Goal: Use online tool/utility: Utilize a website feature to perform a specific function

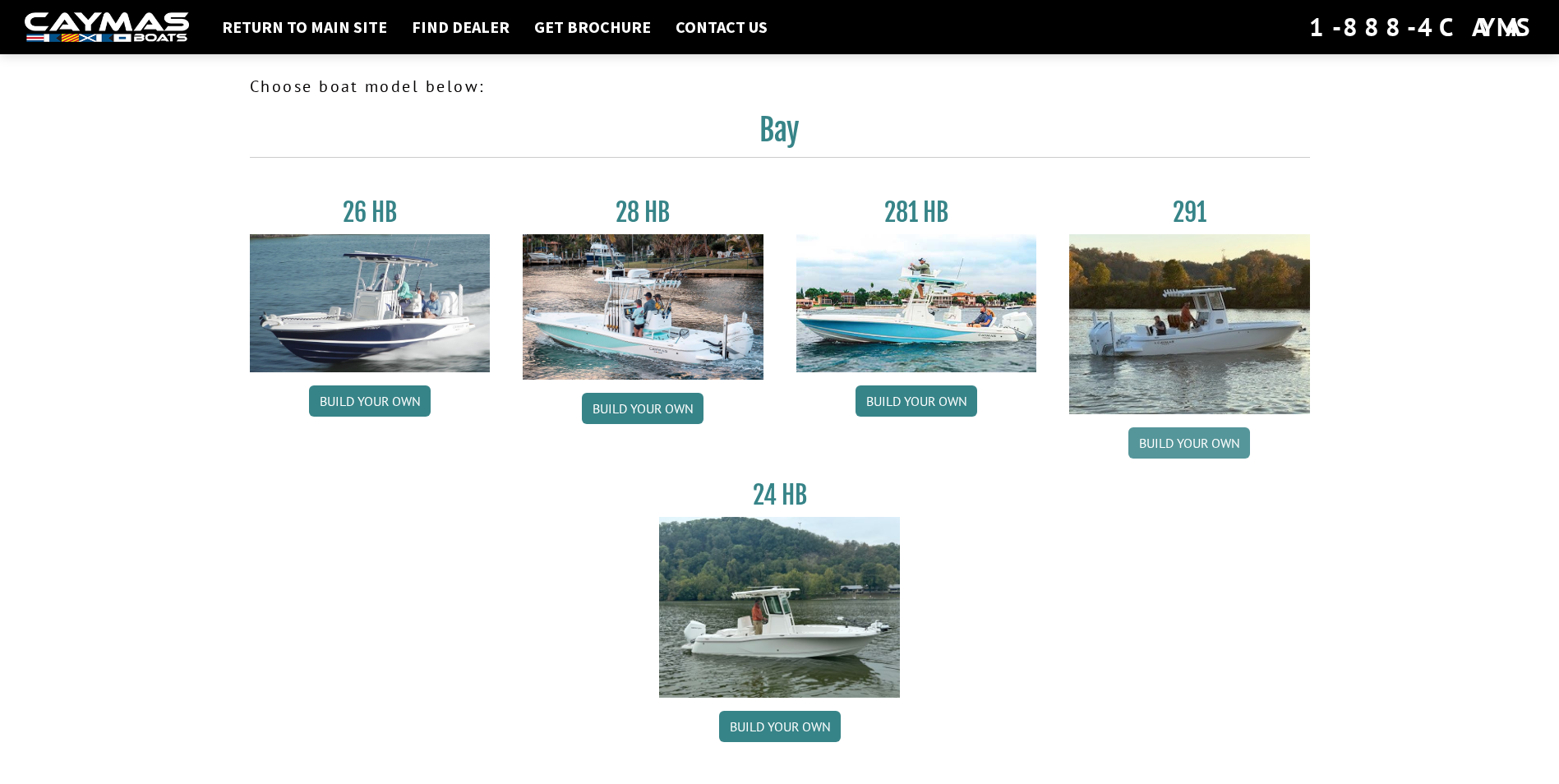
click at [1185, 444] on link "Build your own" at bounding box center [1189, 443] width 122 height 31
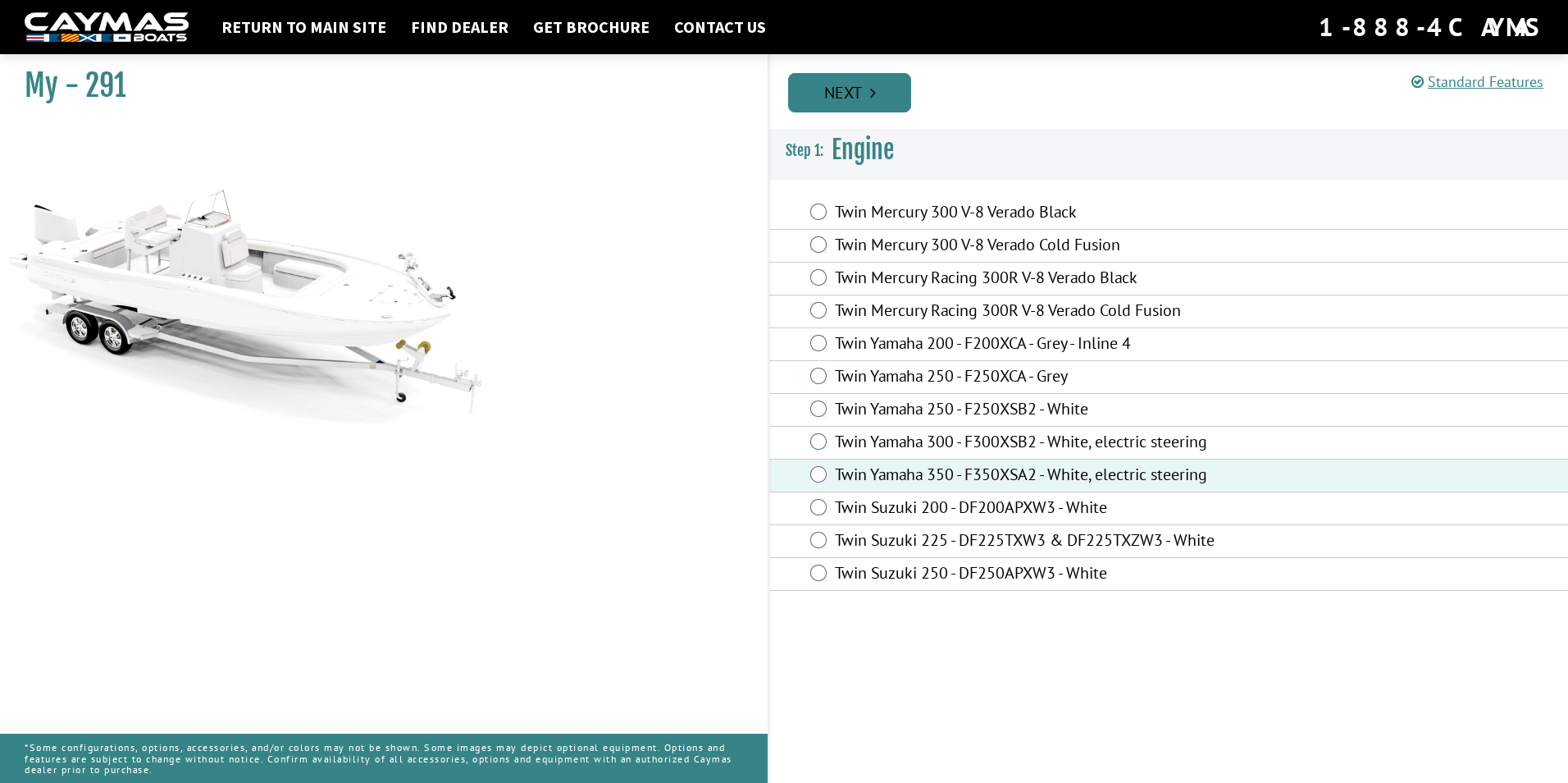
click at [857, 89] on link "Next" at bounding box center [849, 93] width 123 height 39
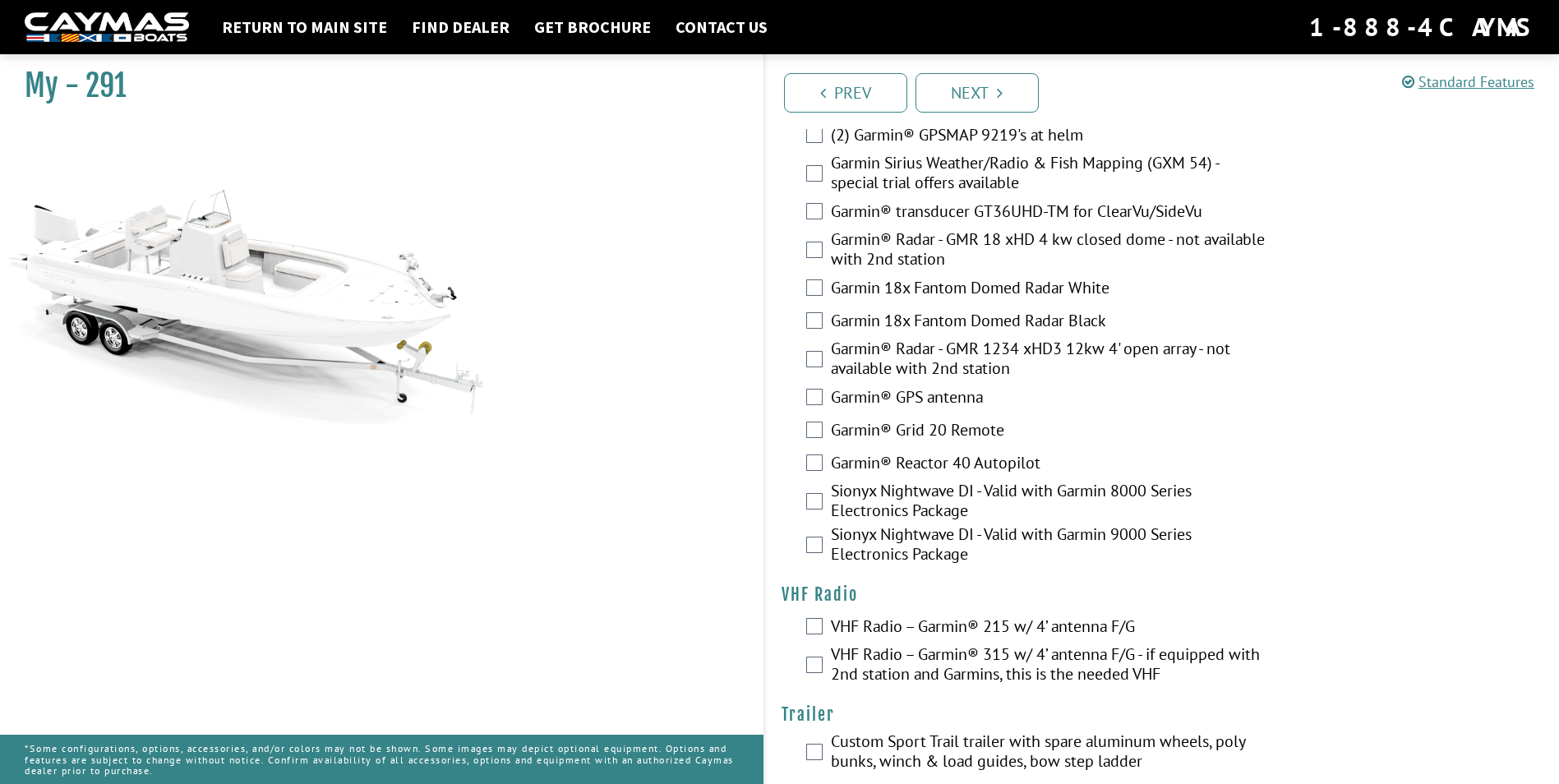
scroll to position [4170, 0]
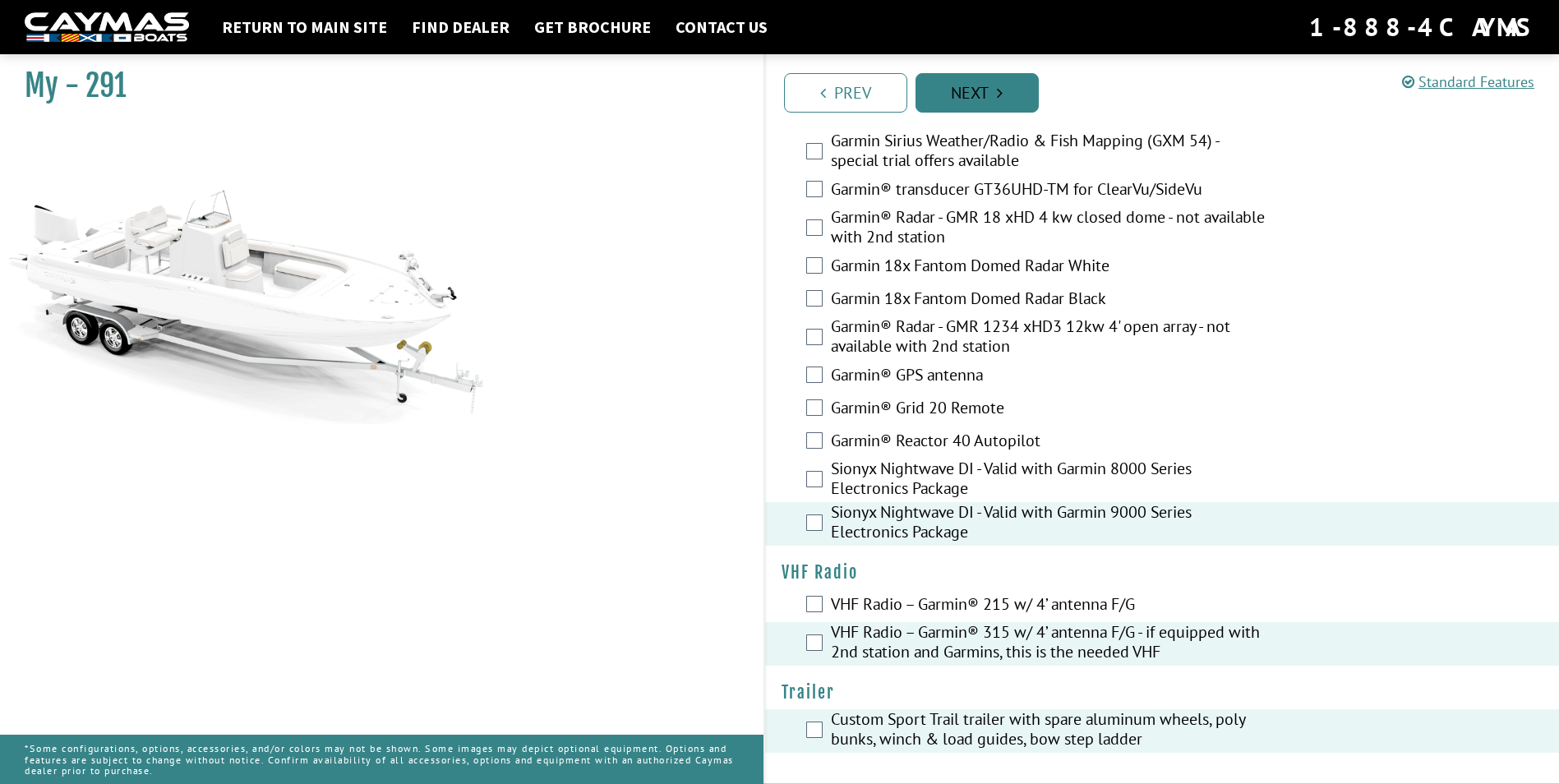
click at [961, 83] on link "Next" at bounding box center [976, 93] width 123 height 39
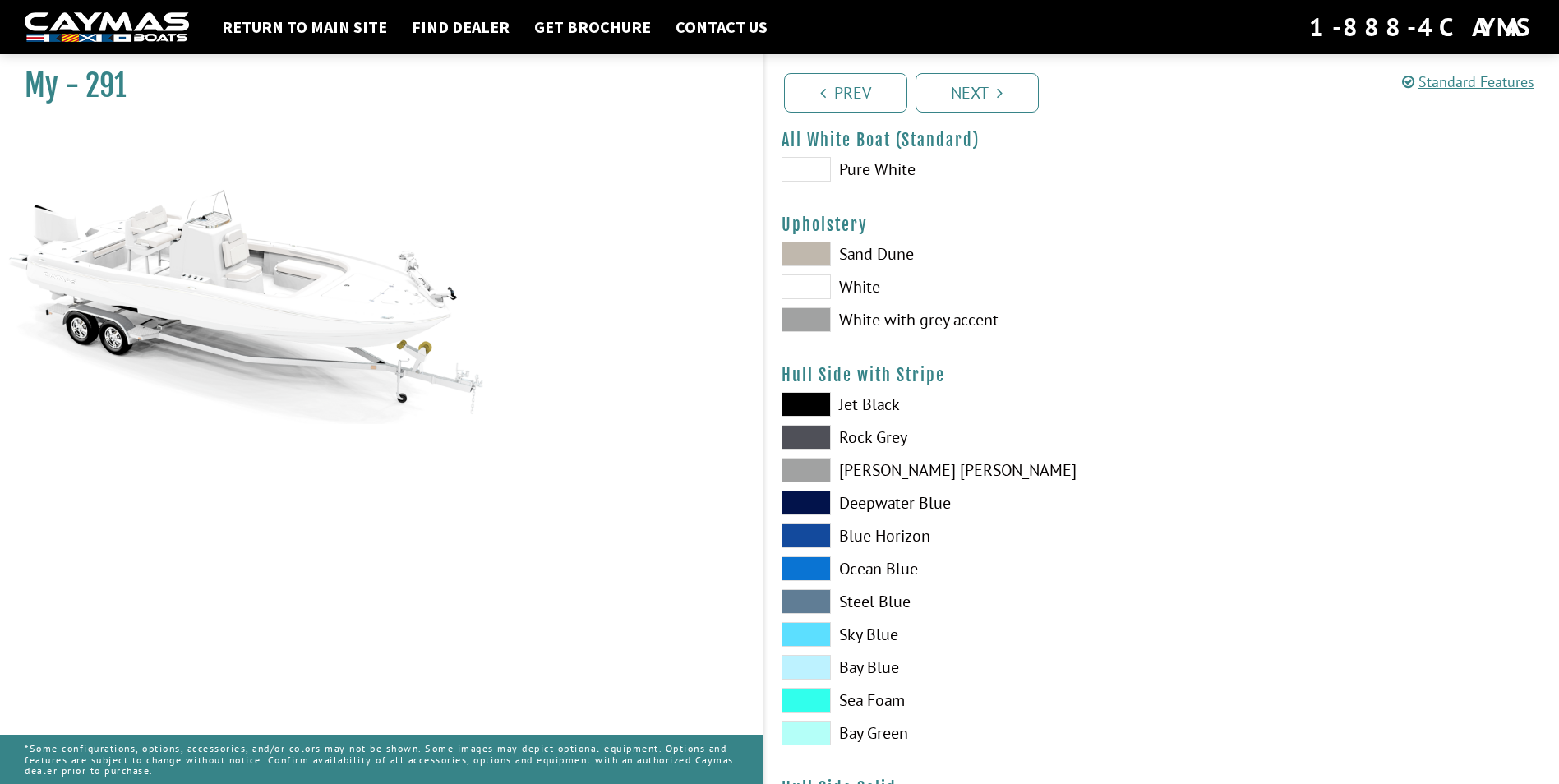
scroll to position [0, 0]
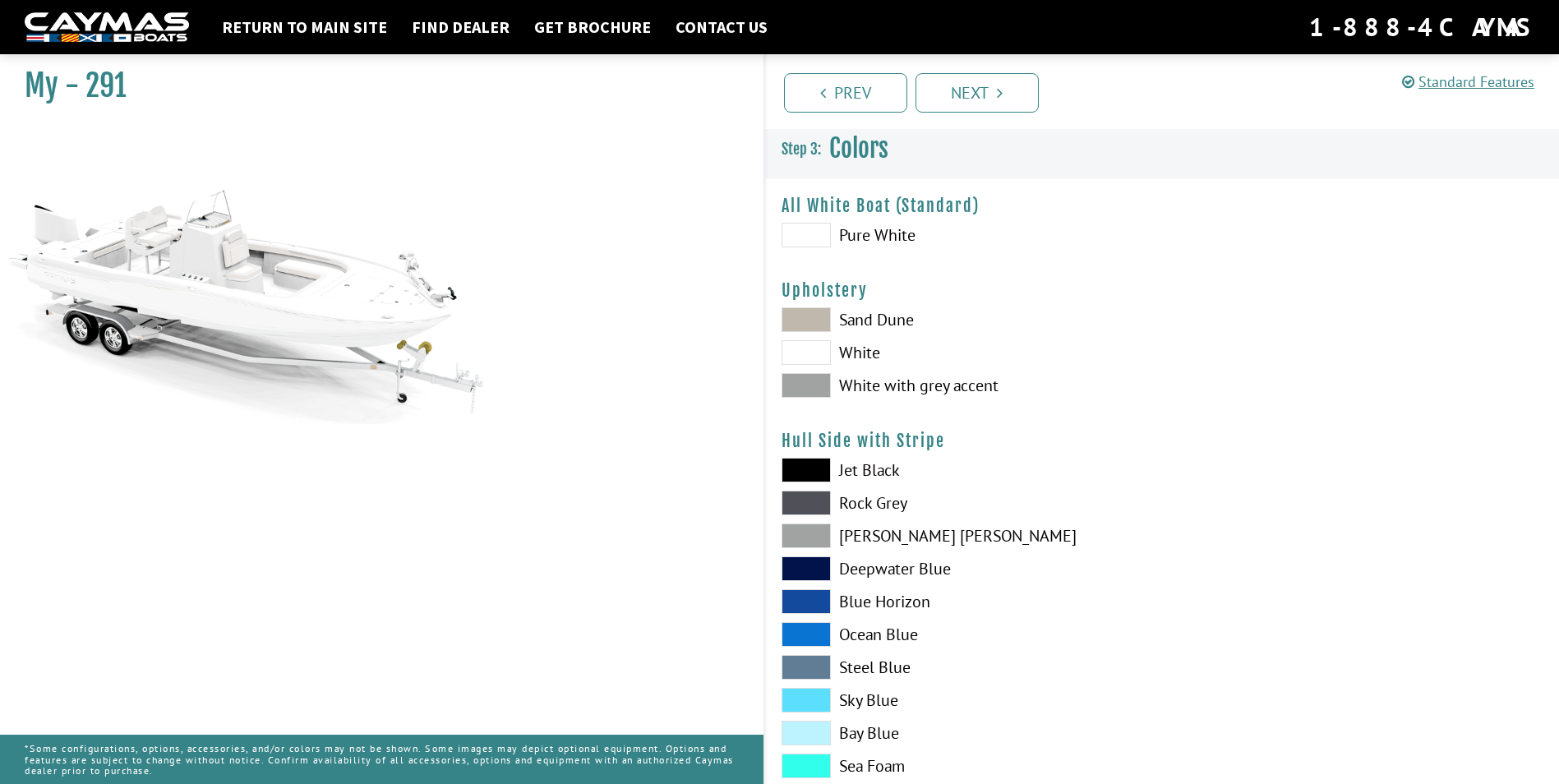
click at [792, 312] on span at bounding box center [806, 320] width 50 height 24
click at [801, 386] on span at bounding box center [806, 385] width 50 height 24
click at [806, 498] on span at bounding box center [806, 503] width 50 height 24
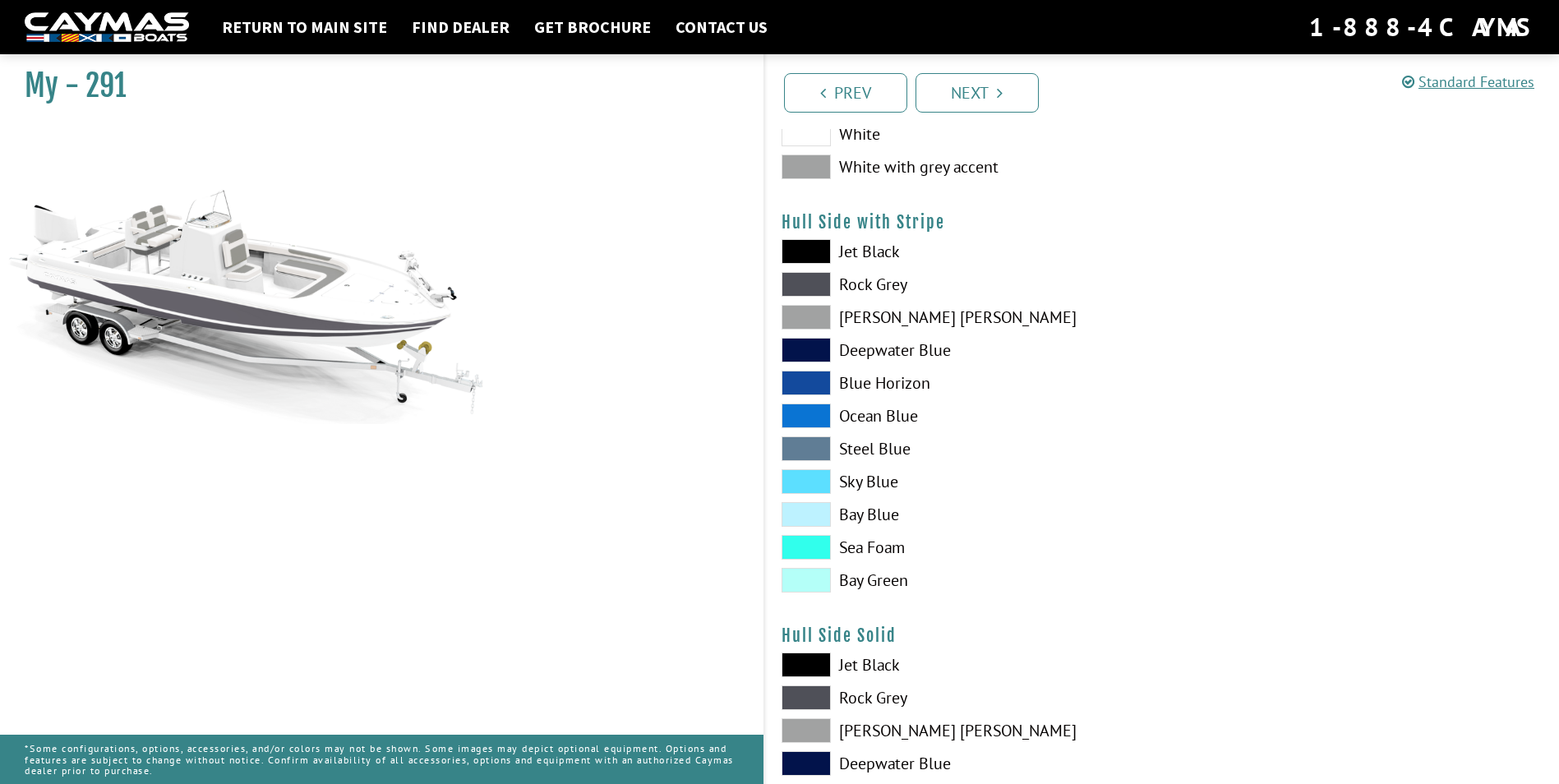
scroll to position [328, 0]
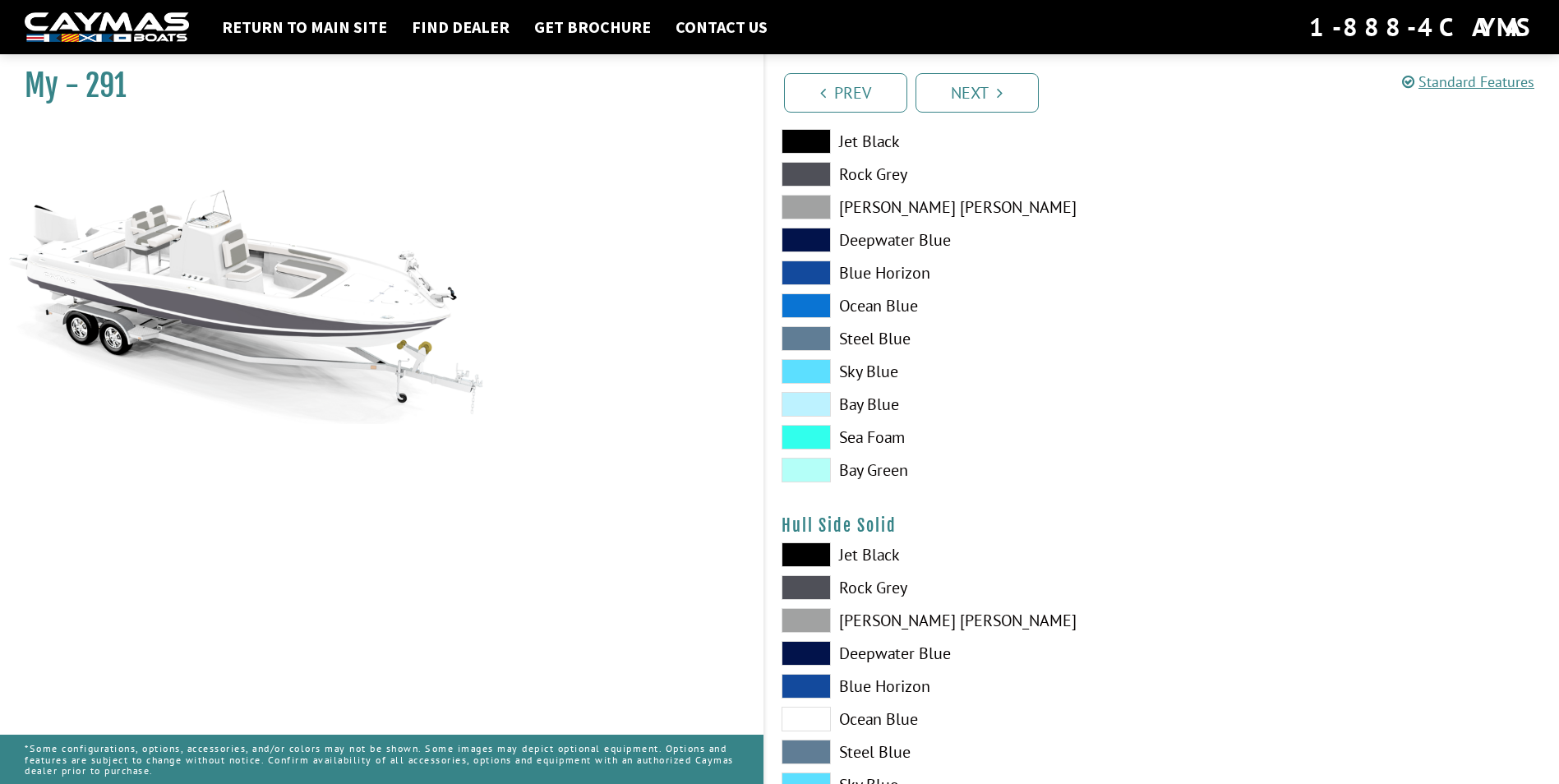
click at [812, 682] on span at bounding box center [806, 686] width 50 height 24
click at [806, 678] on span at bounding box center [806, 686] width 50 height 24
click at [801, 623] on span at bounding box center [806, 620] width 50 height 24
click at [801, 659] on span at bounding box center [806, 653] width 50 height 24
click at [805, 686] on span at bounding box center [806, 686] width 50 height 24
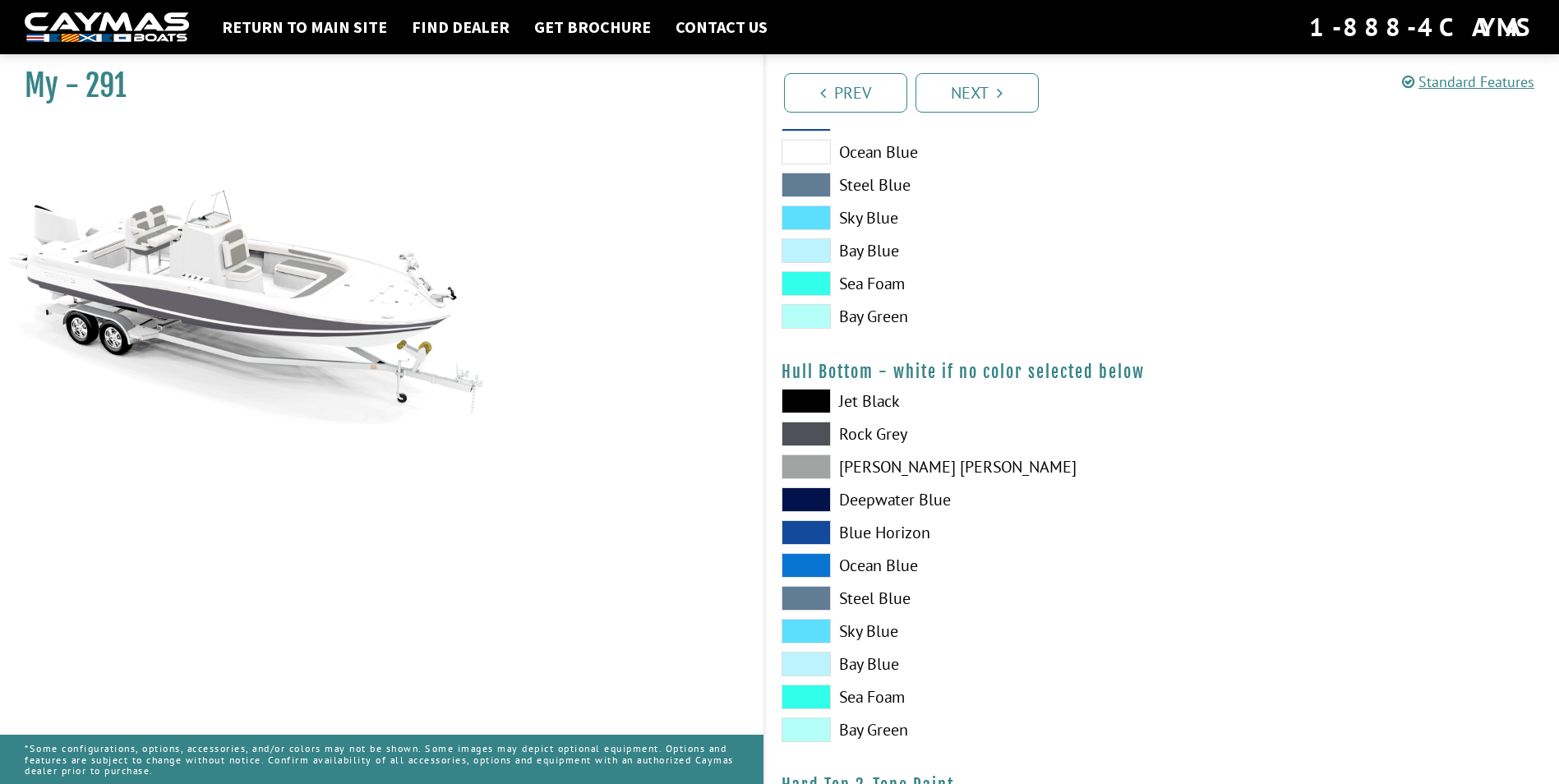
scroll to position [904, 0]
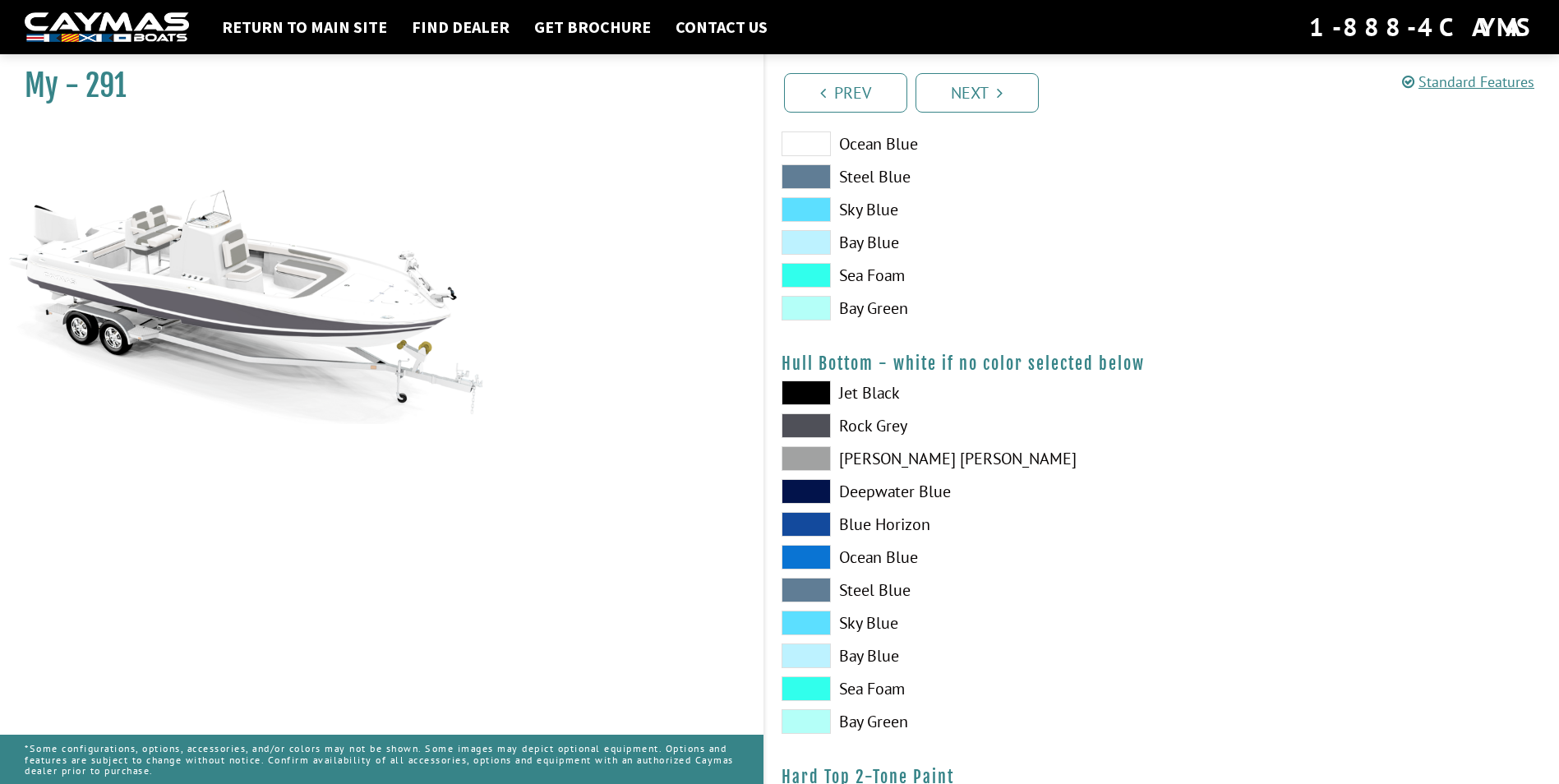
click at [795, 392] on span at bounding box center [806, 393] width 50 height 24
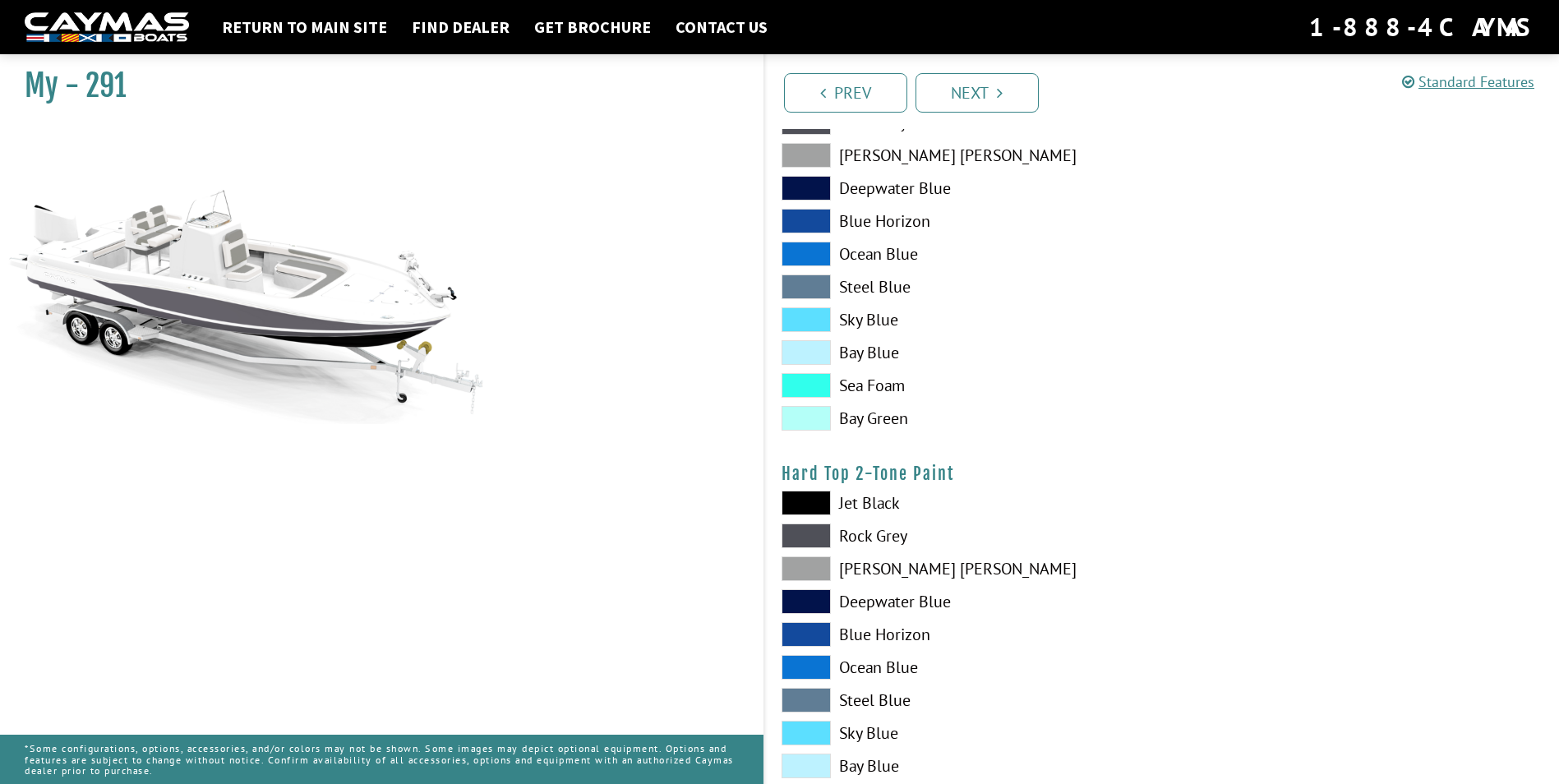
scroll to position [1232, 0]
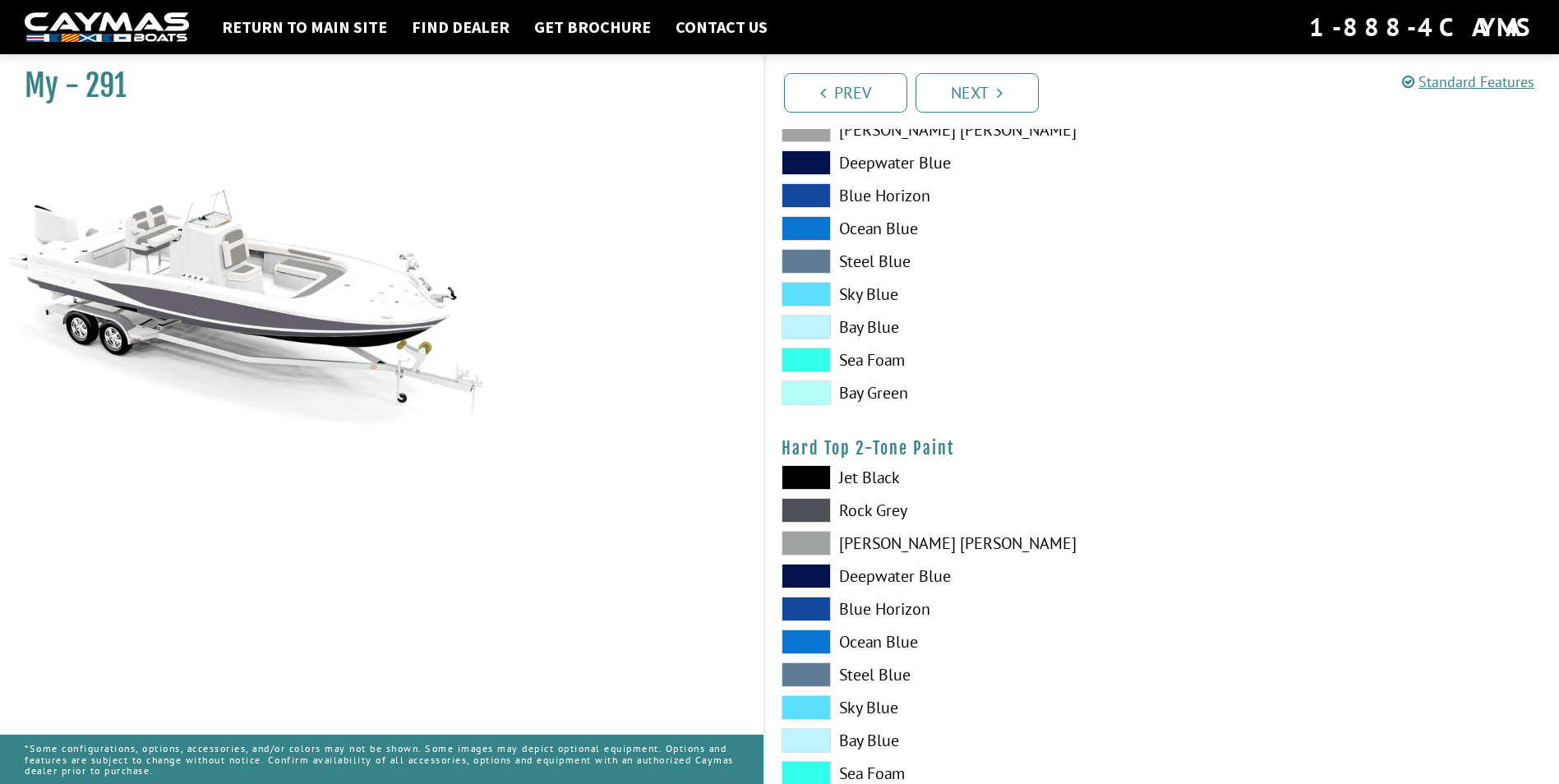
click at [811, 507] on span at bounding box center [806, 510] width 50 height 24
click at [809, 516] on span at bounding box center [806, 510] width 50 height 24
click at [808, 574] on span at bounding box center [806, 576] width 50 height 24
click at [809, 508] on span at bounding box center [806, 510] width 50 height 24
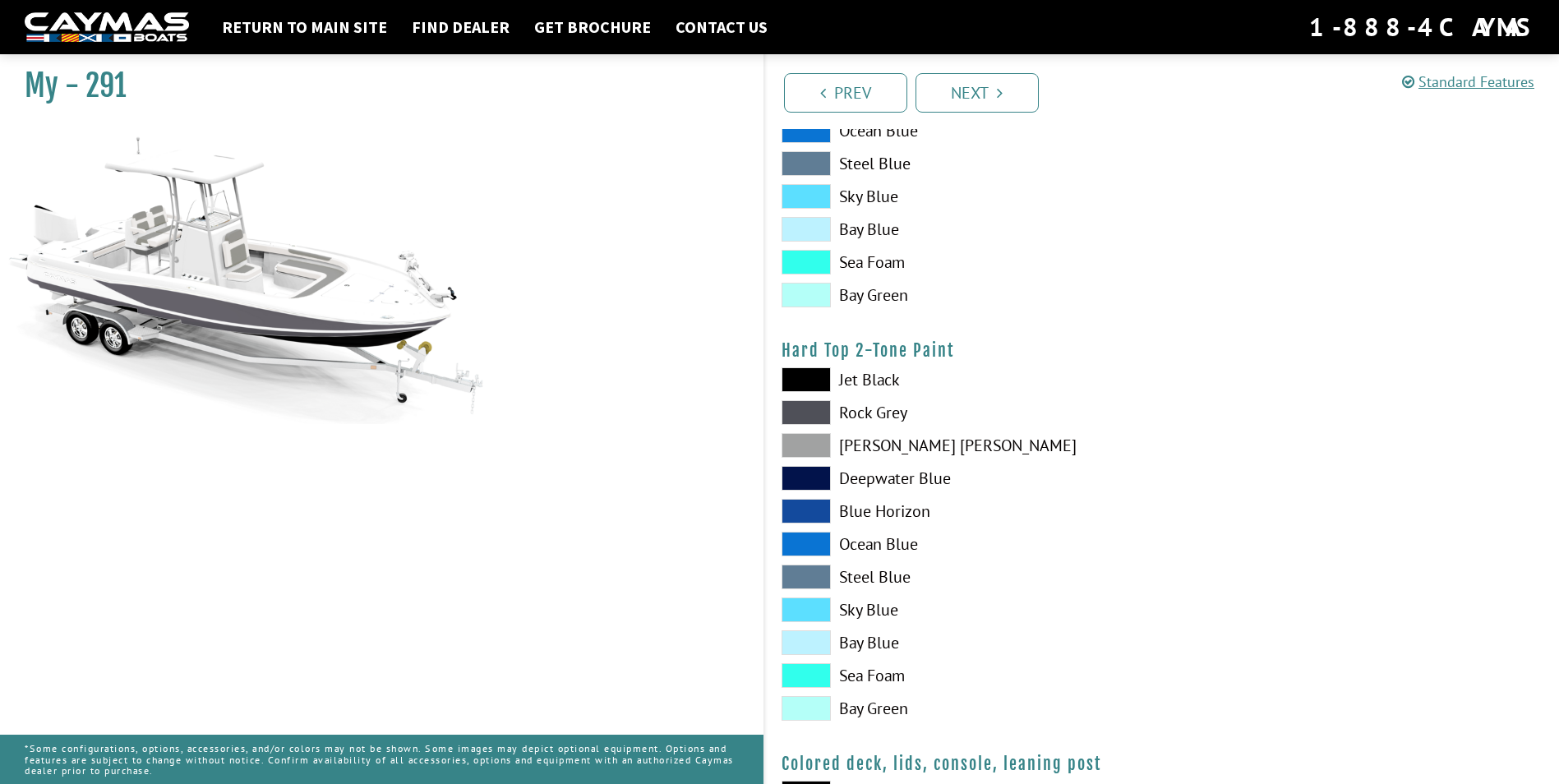
scroll to position [1726, 0]
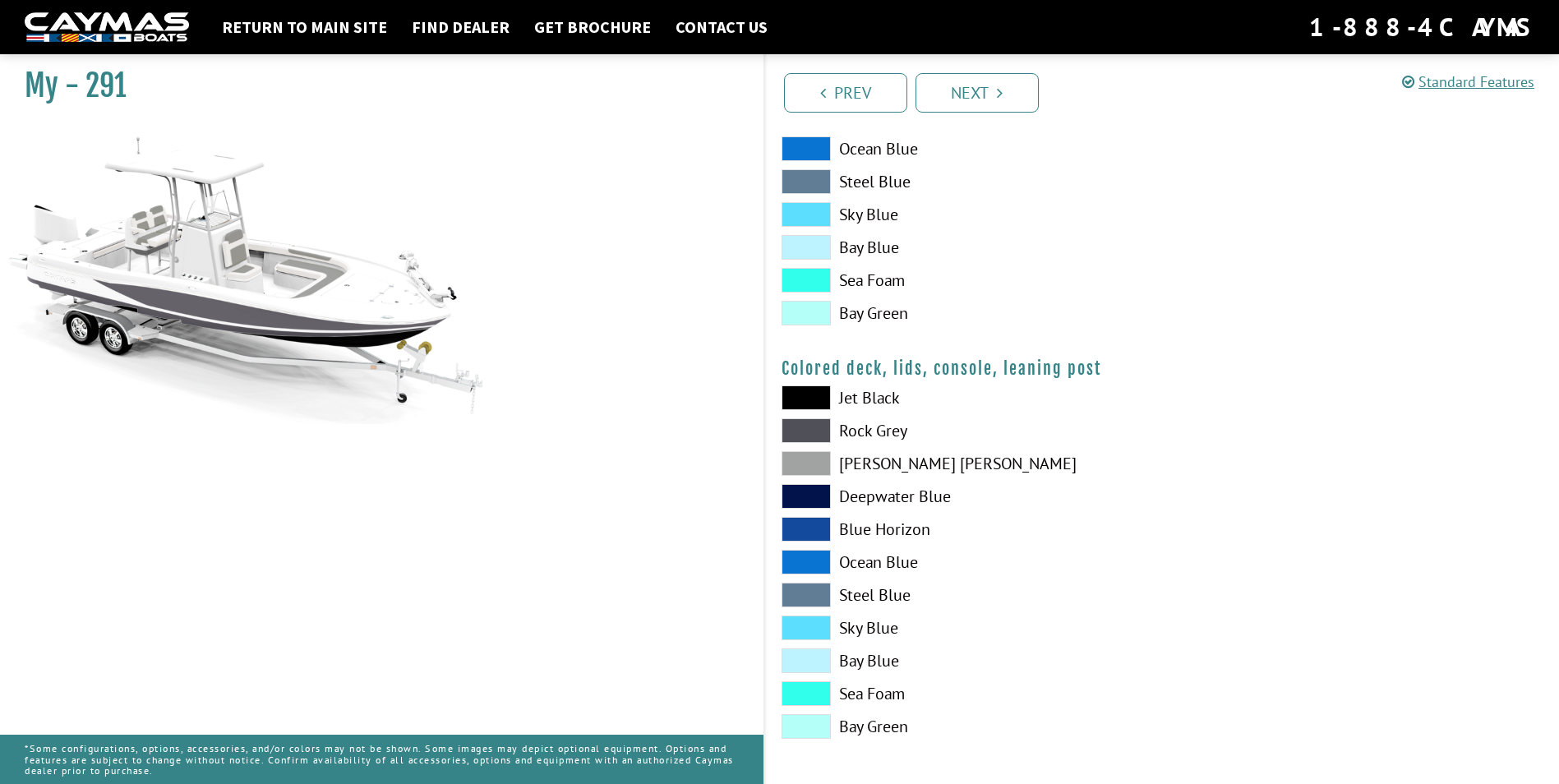
click at [800, 558] on span at bounding box center [806, 562] width 50 height 24
click at [806, 586] on span at bounding box center [806, 595] width 50 height 24
click at [805, 558] on span at bounding box center [806, 562] width 50 height 24
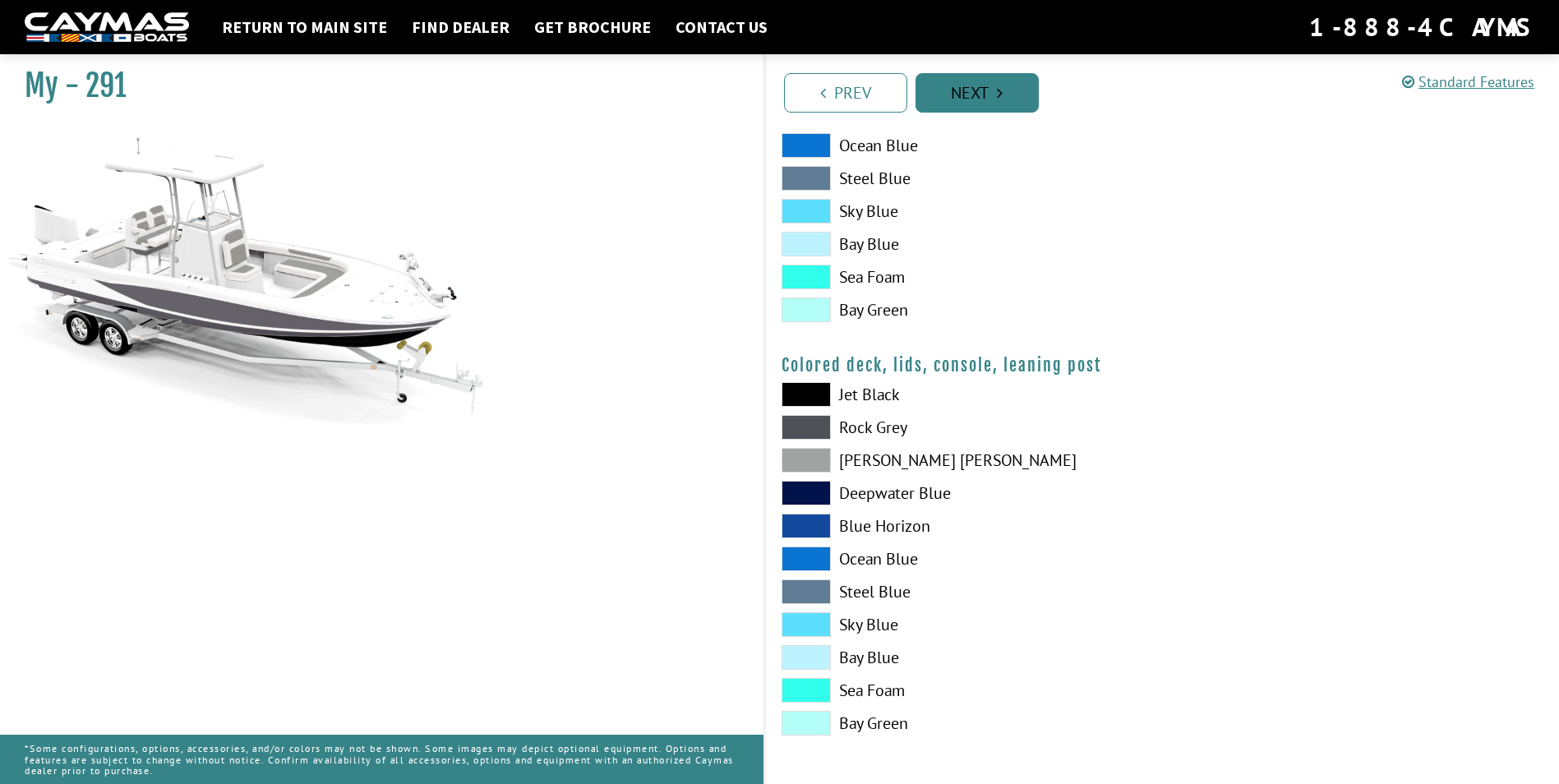
click at [964, 79] on link "Next" at bounding box center [976, 93] width 123 height 39
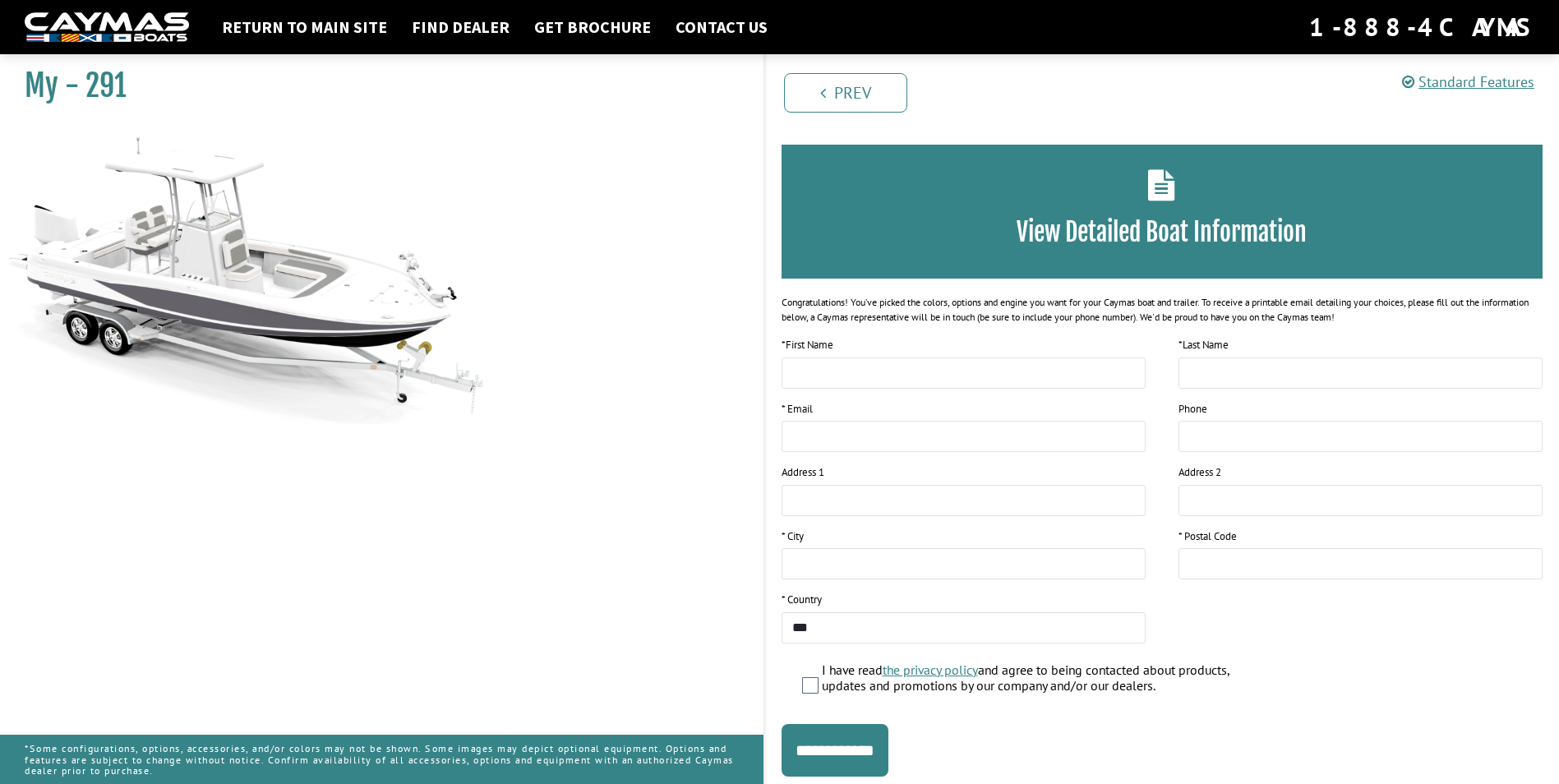
scroll to position [98, 0]
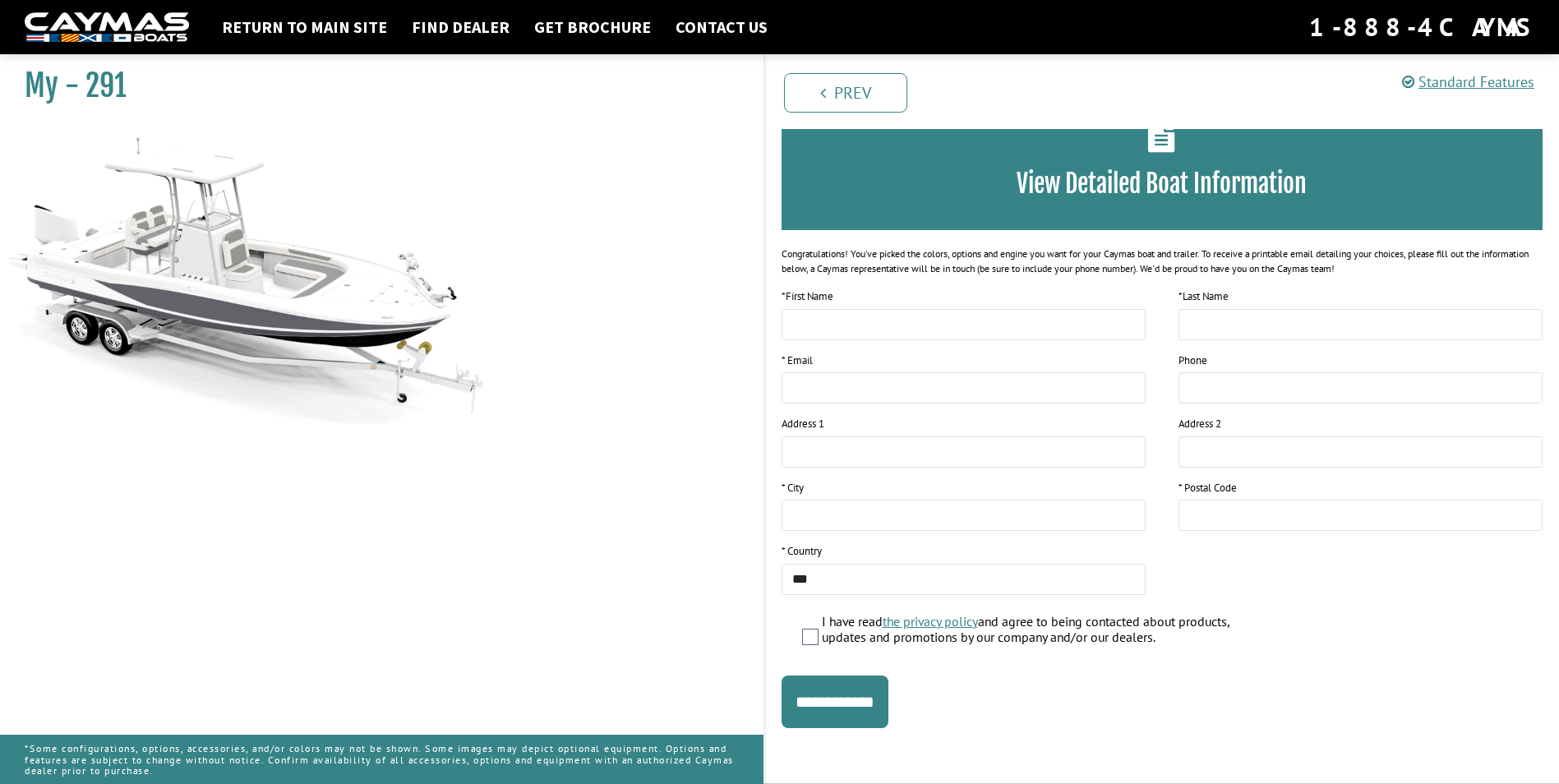
click at [88, 23] on img at bounding box center [106, 27] width 164 height 30
